Goal: Task Accomplishment & Management: Manage account settings

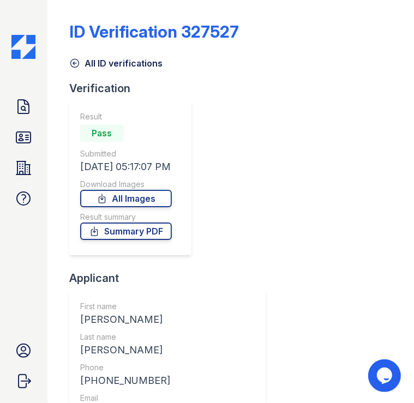
click at [72, 63] on icon at bounding box center [74, 63] width 11 height 11
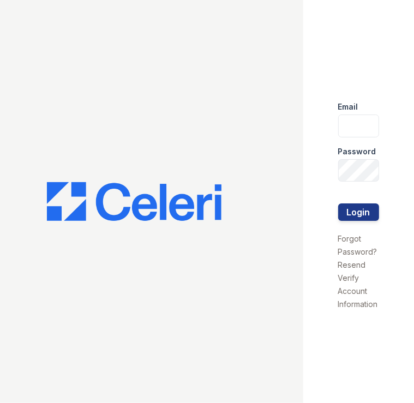
type input "[PERSON_NAME][DOMAIN_NAME][EMAIL_ADDRESS][DOMAIN_NAME]"
click at [195, 13] on div at bounding box center [152, 201] width 304 height 403
click at [343, 216] on button "Login" at bounding box center [359, 212] width 41 height 17
